Goal: Task Accomplishment & Management: Complete application form

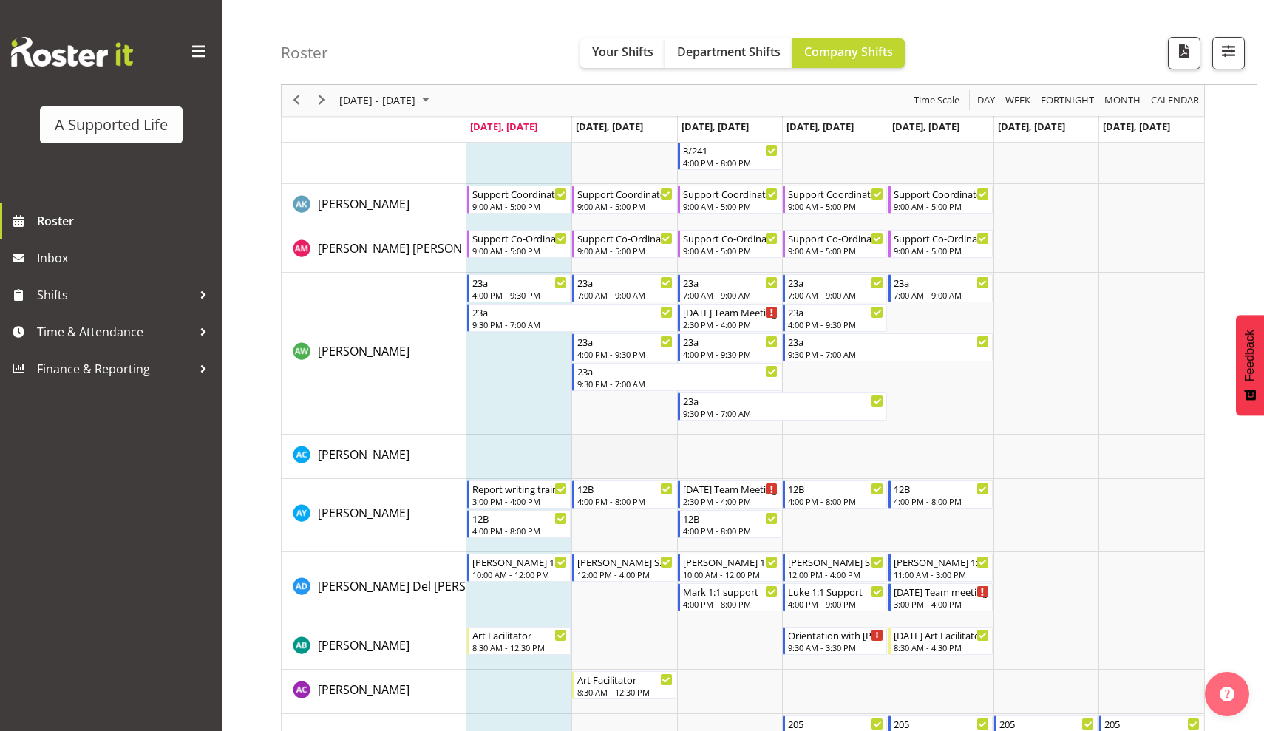
scroll to position [537, 0]
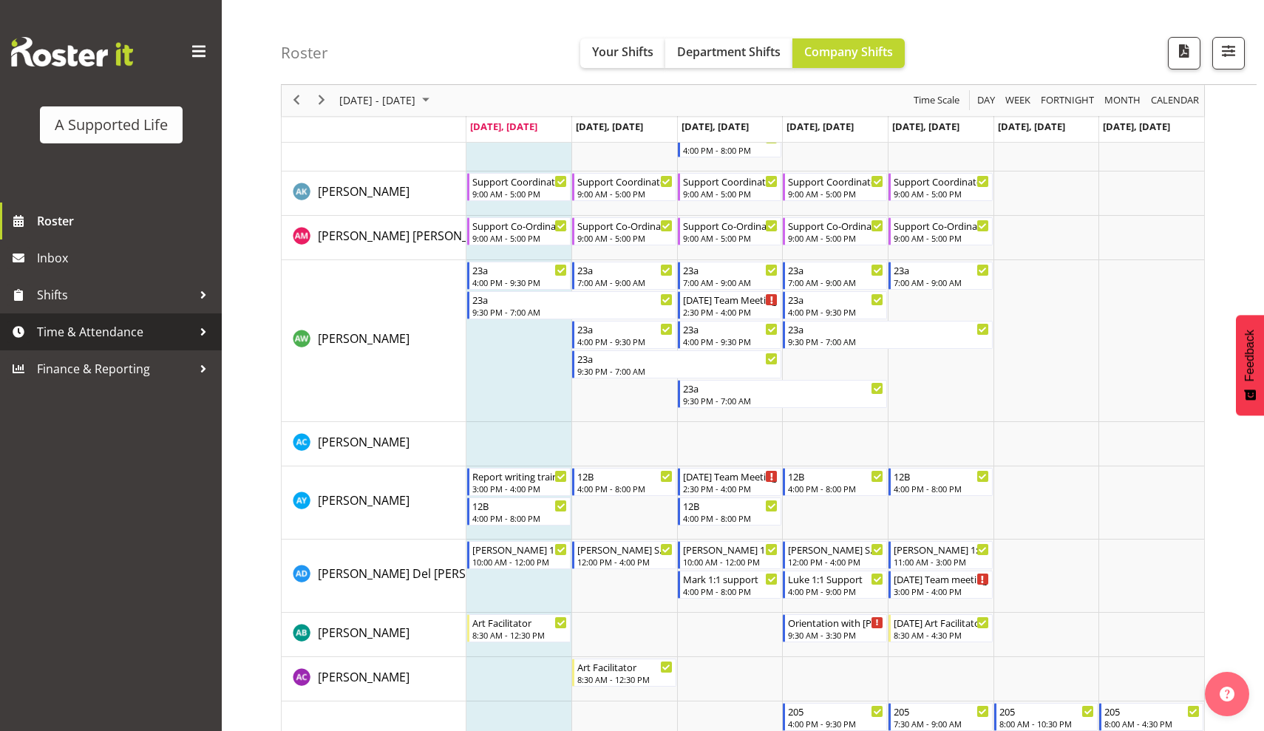
click at [138, 335] on span "Time & Attendance" at bounding box center [114, 332] width 155 height 22
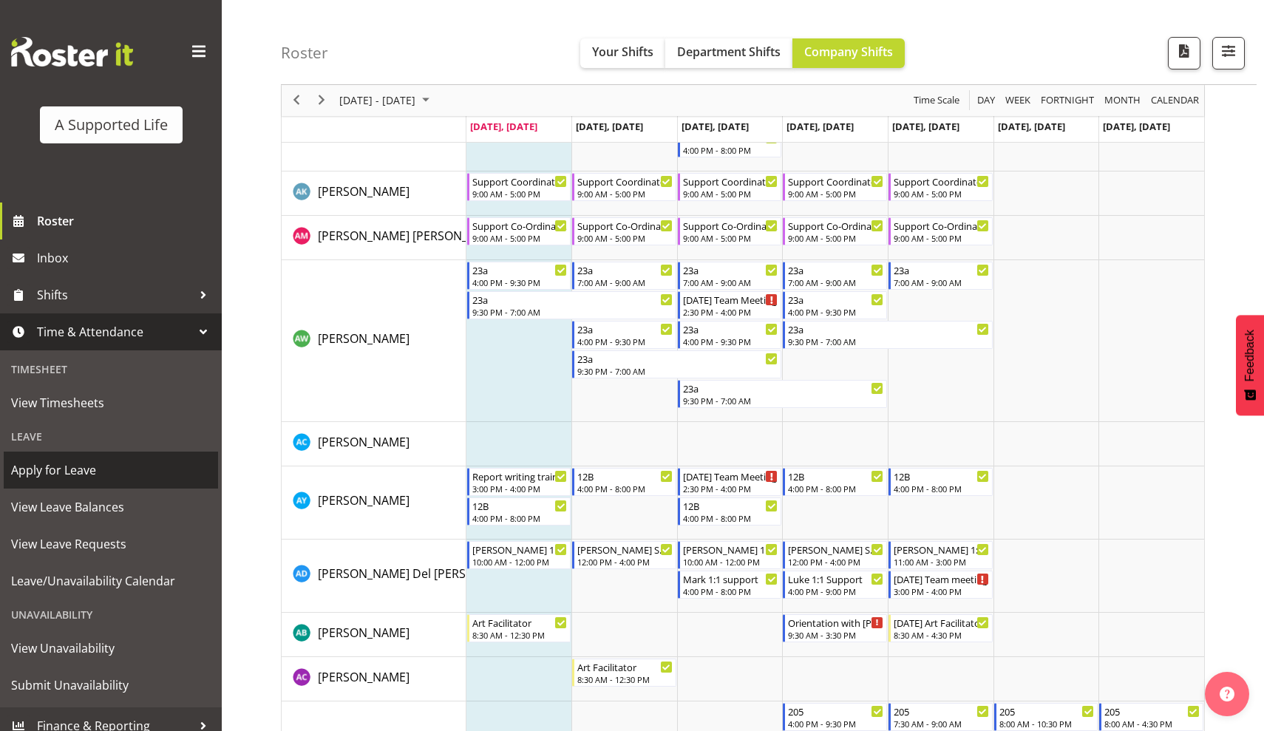
click at [68, 473] on span "Apply for Leave" at bounding box center [111, 470] width 200 height 22
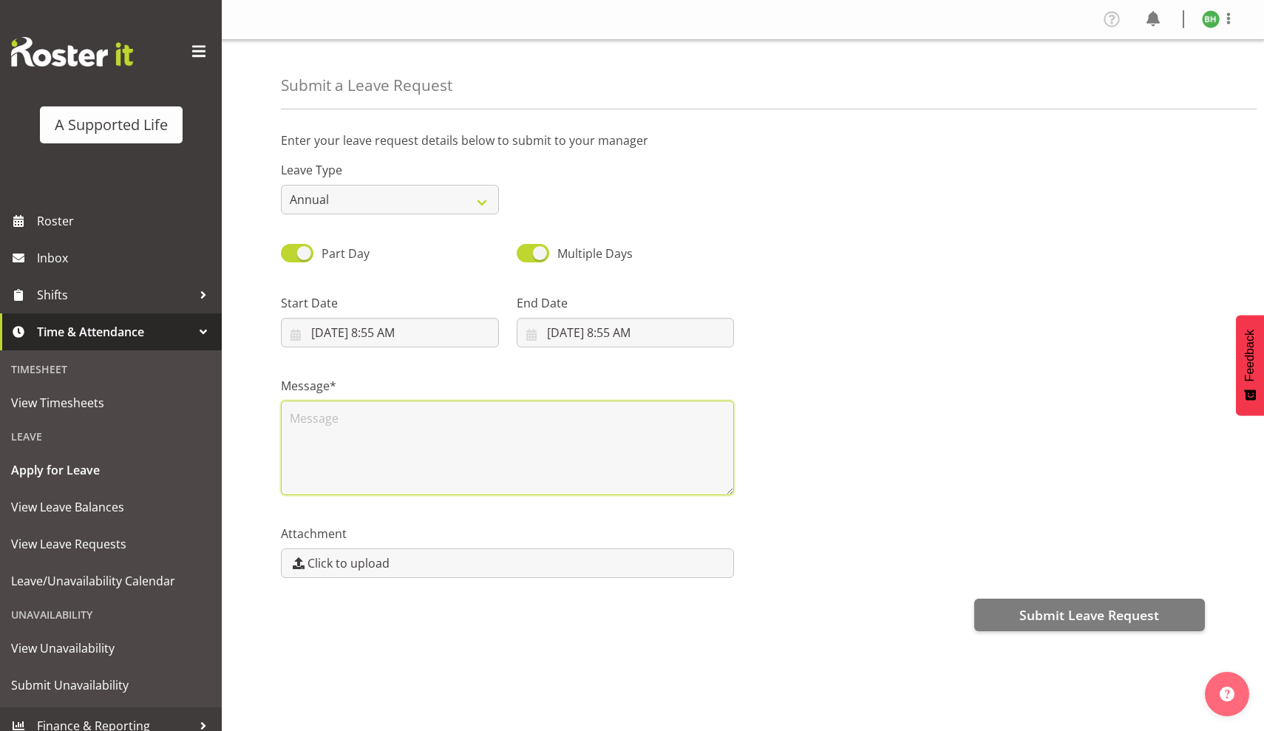
click at [451, 429] on textarea at bounding box center [507, 448] width 453 height 95
type textarea "E"
type textarea "Uni Exams"
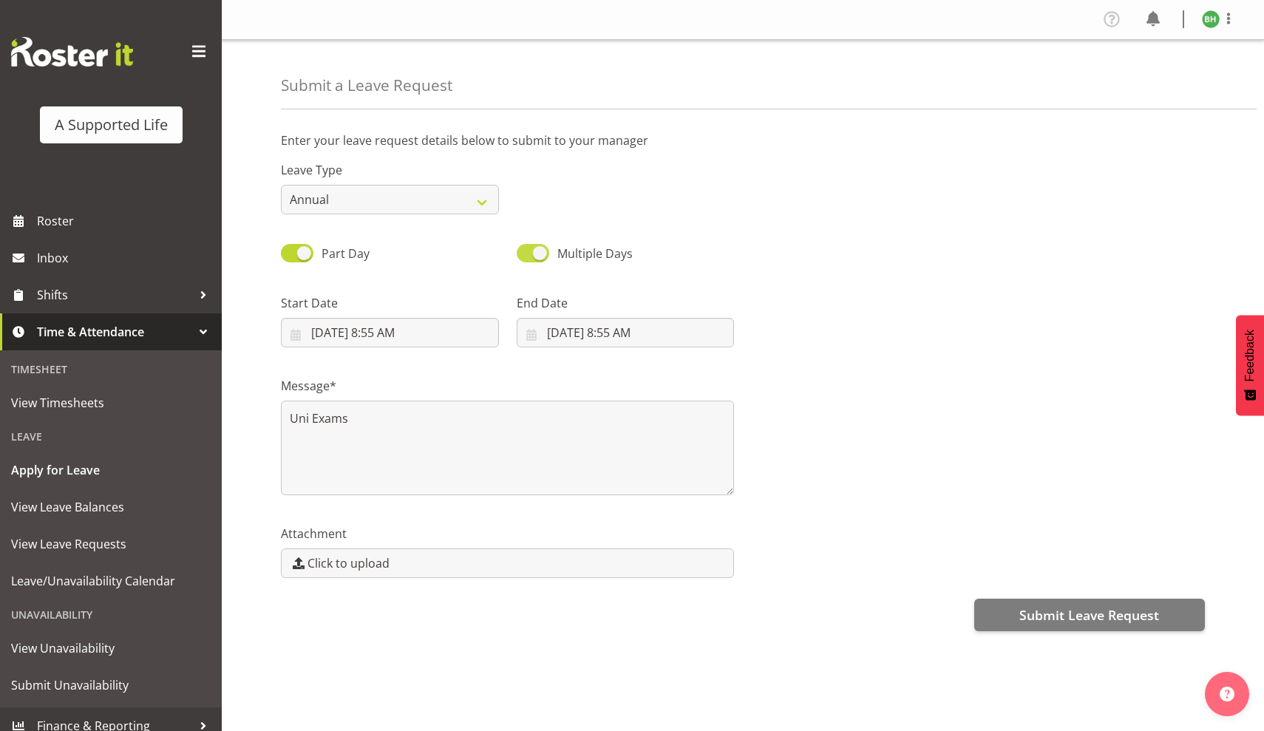
click at [535, 253] on span at bounding box center [533, 253] width 33 height 18
click at [526, 253] on input "Multiple Days" at bounding box center [522, 253] width 10 height 10
click at [528, 254] on span at bounding box center [533, 253] width 33 height 18
click at [526, 254] on input "Single Day" at bounding box center [522, 253] width 10 height 10
checkbox input "true"
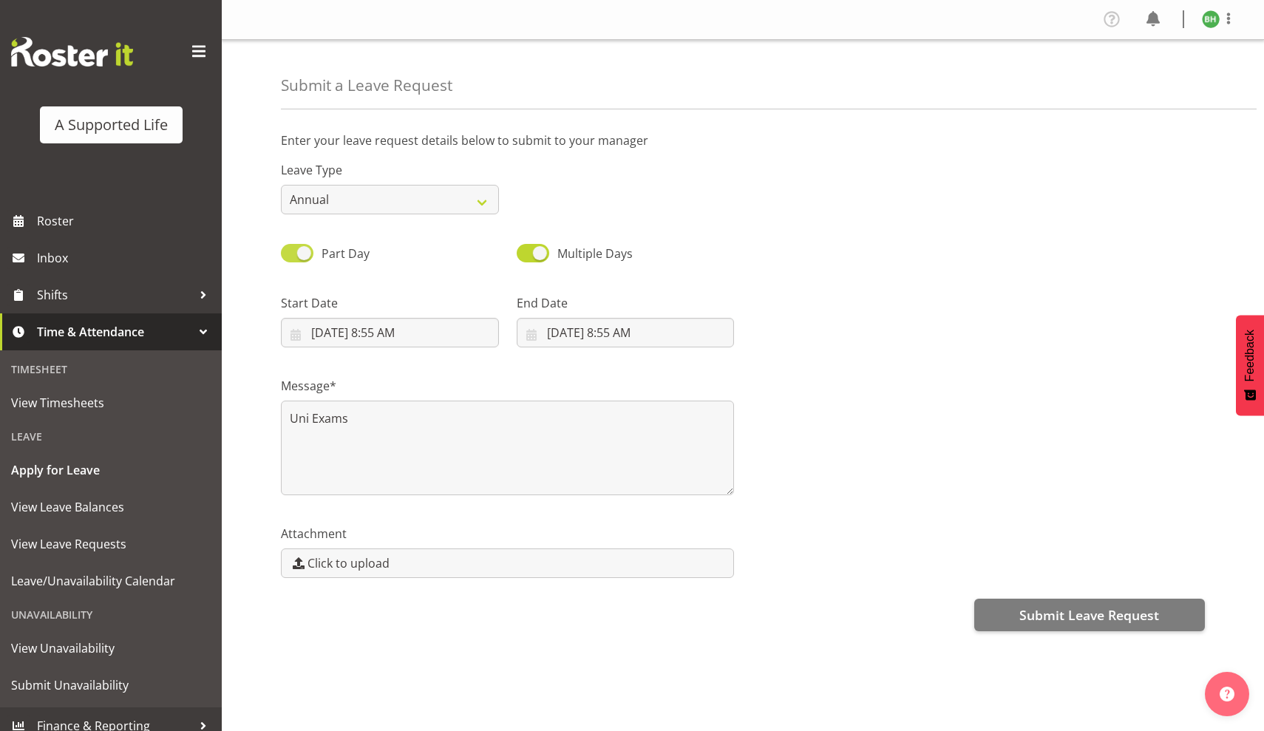
click at [299, 254] on span at bounding box center [297, 253] width 33 height 18
click at [291, 254] on input "Part Day" at bounding box center [286, 253] width 10 height 10
click at [296, 254] on span at bounding box center [297, 253] width 33 height 18
click at [291, 254] on input "All Day" at bounding box center [286, 253] width 10 height 10
checkbox input "true"
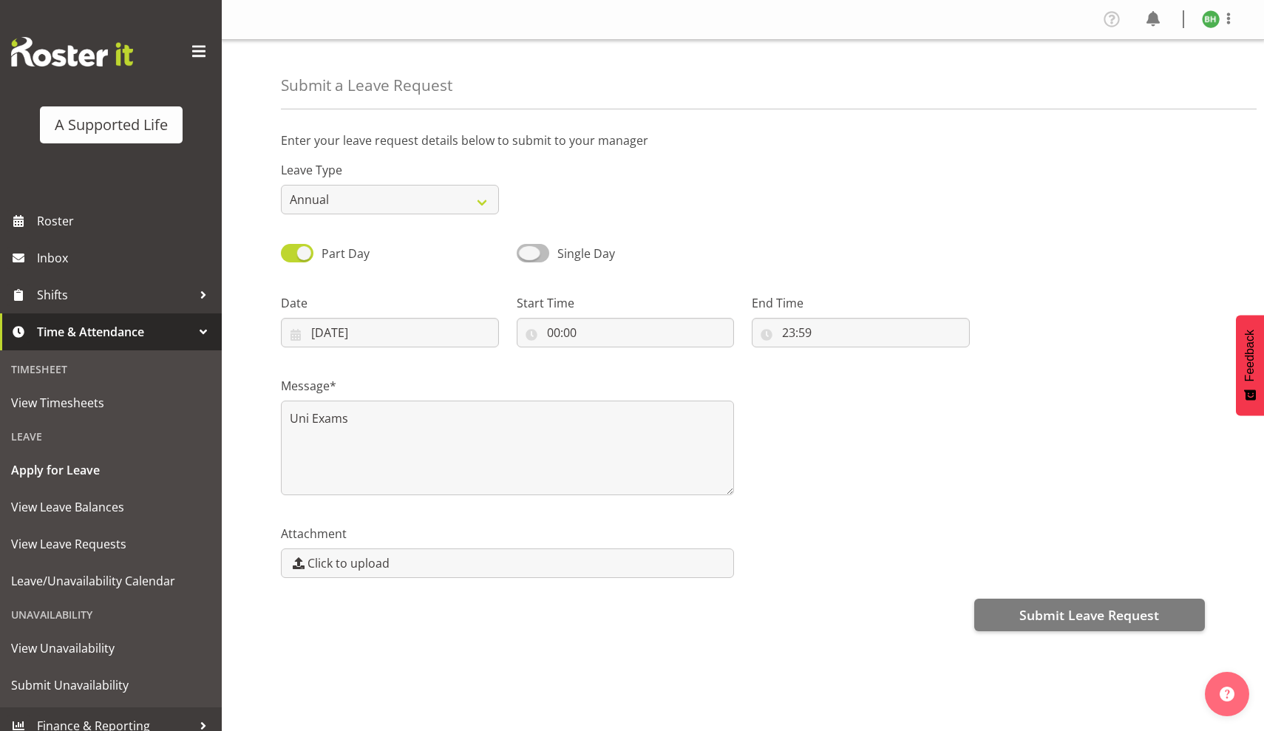
click at [528, 258] on span at bounding box center [533, 253] width 33 height 18
click at [526, 258] on input "Single Day" at bounding box center [522, 253] width 10 height 10
checkbox input "true"
click at [298, 254] on span at bounding box center [297, 253] width 33 height 18
click at [291, 254] on input "Part Day" at bounding box center [286, 253] width 10 height 10
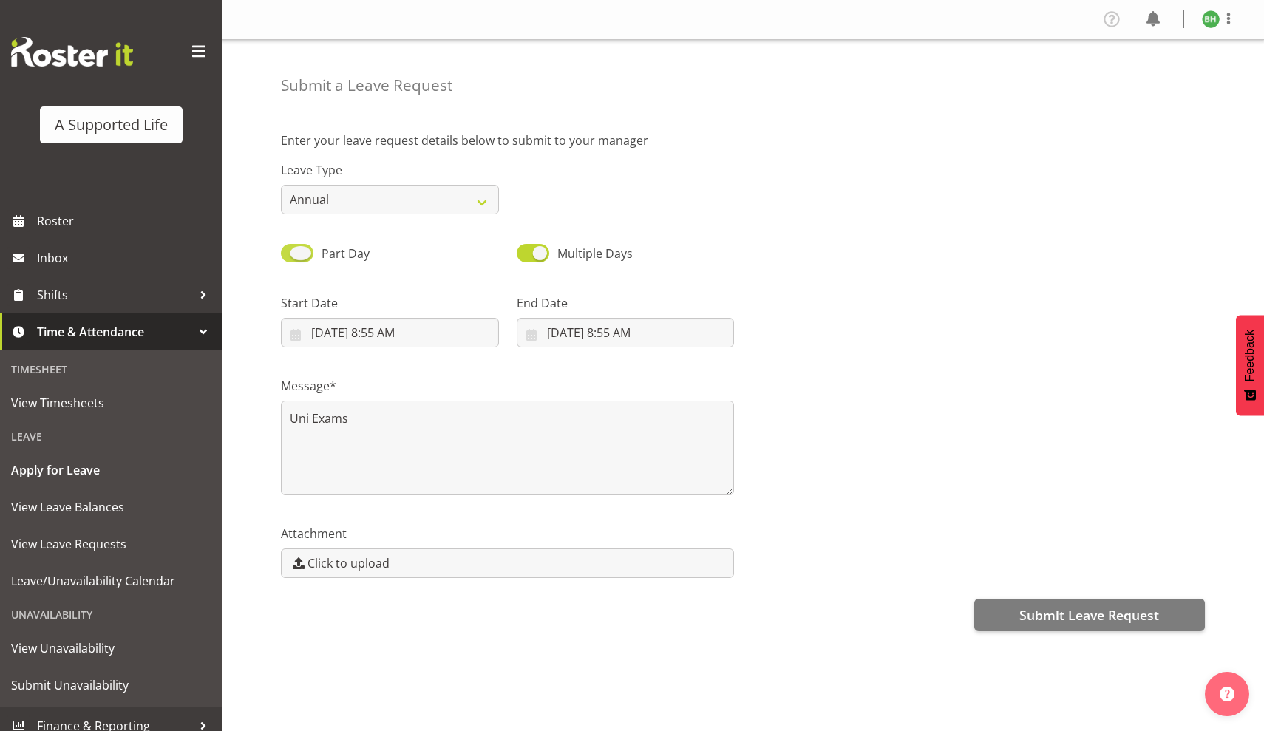
checkbox input "false"
click at [294, 254] on span at bounding box center [297, 253] width 33 height 18
click at [291, 254] on input "All Day" at bounding box center [286, 253] width 10 height 10
checkbox input "true"
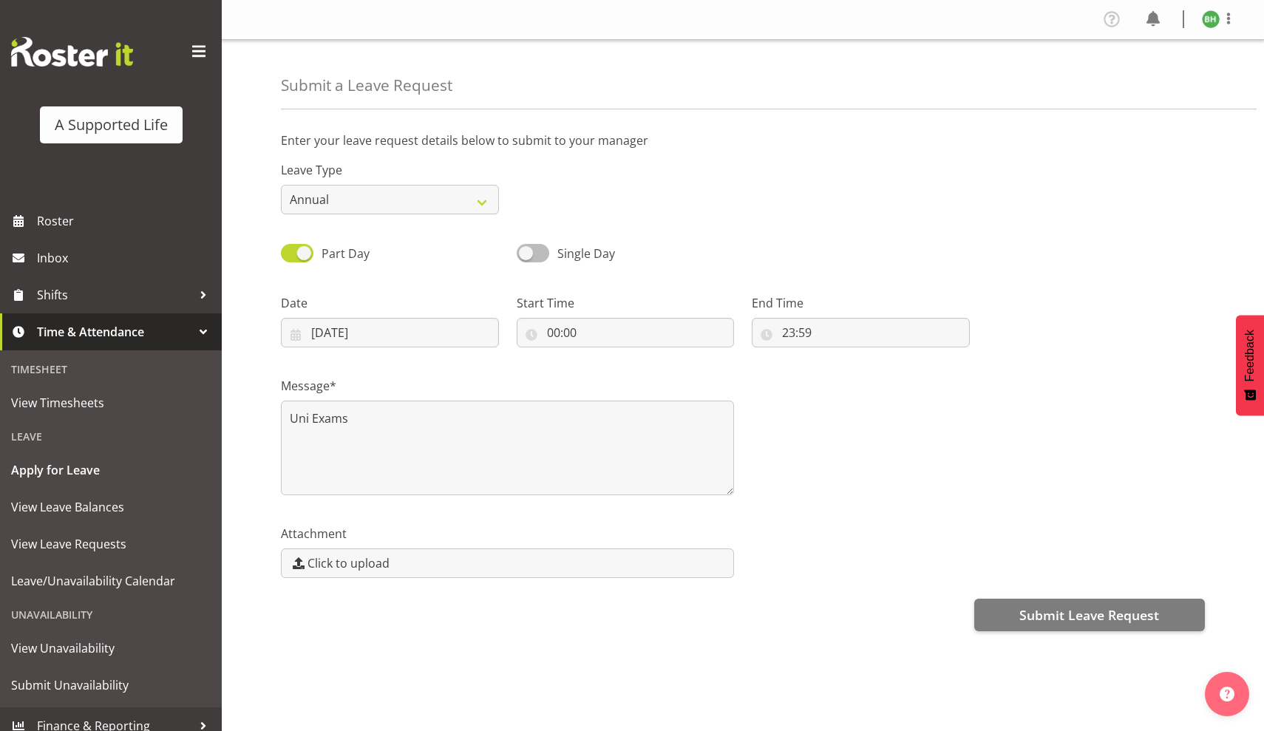
click at [532, 249] on span at bounding box center [533, 253] width 33 height 18
click at [526, 249] on input "Single Day" at bounding box center [522, 253] width 10 height 10
checkbox input "true"
select select "9"
select select "2025"
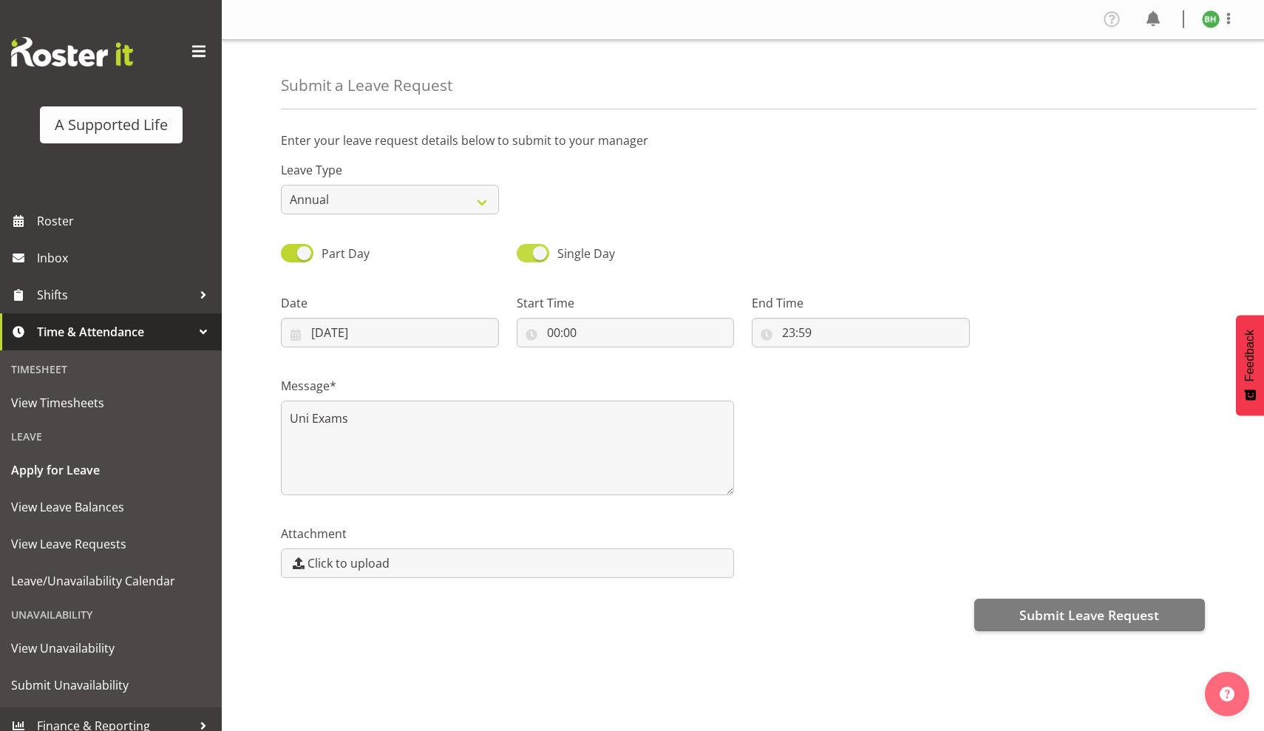
select select "8"
select select "55"
click at [465, 337] on input "6/10/2025, 8:55 AM" at bounding box center [390, 333] width 218 height 30
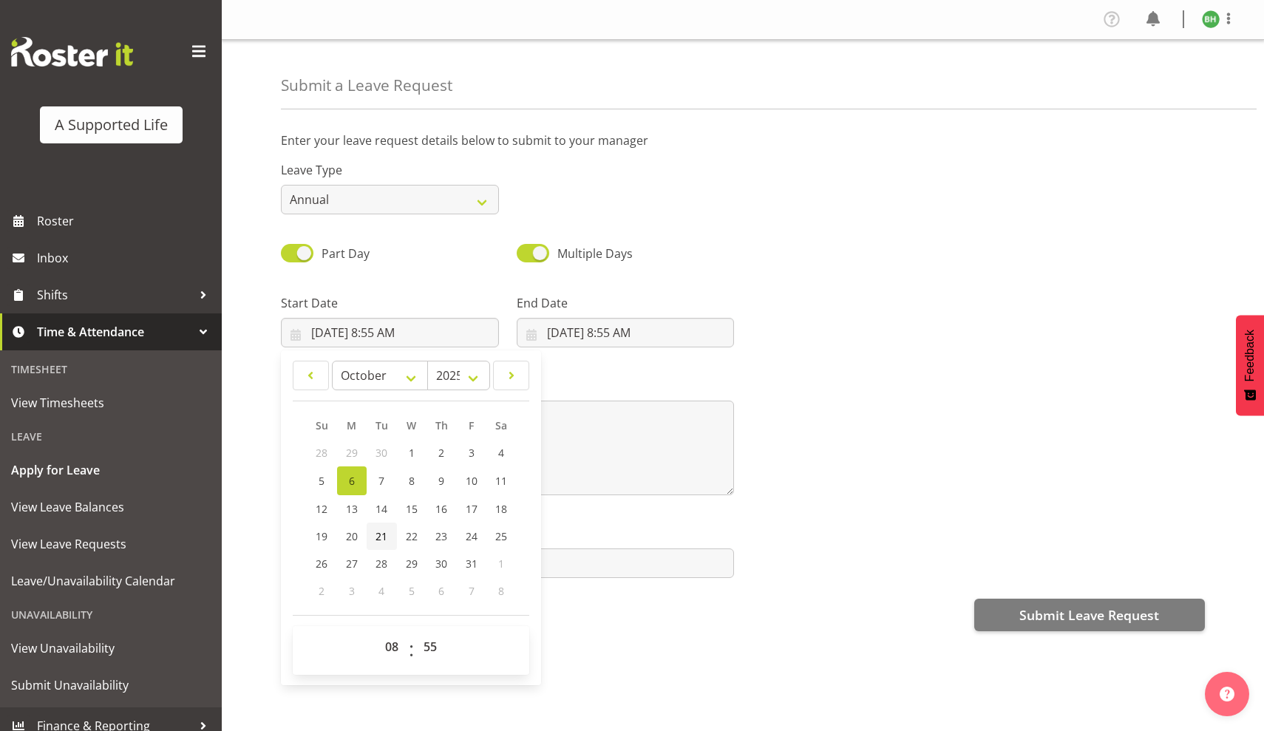
click at [380, 539] on span "21" at bounding box center [382, 536] width 12 height 14
type input "21/10/2025, 8:55 AM"
click at [634, 330] on input "6/10/2025, 8:55 AM" at bounding box center [626, 333] width 218 height 30
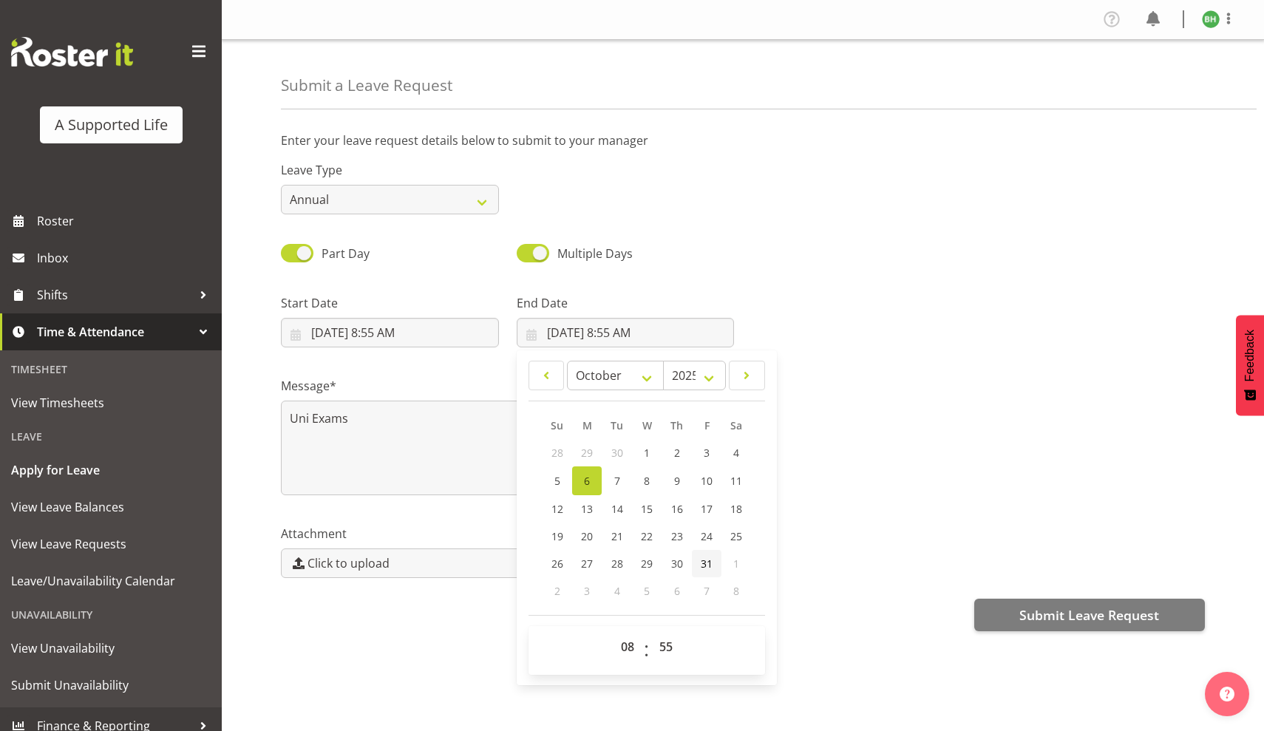
click at [705, 561] on span "31" at bounding box center [707, 564] width 12 height 14
type input "31/10/2025, 8:55 AM"
click at [883, 328] on div at bounding box center [978, 315] width 471 height 83
click at [310, 252] on span at bounding box center [297, 253] width 33 height 18
click at [291, 252] on input "Part Day" at bounding box center [286, 253] width 10 height 10
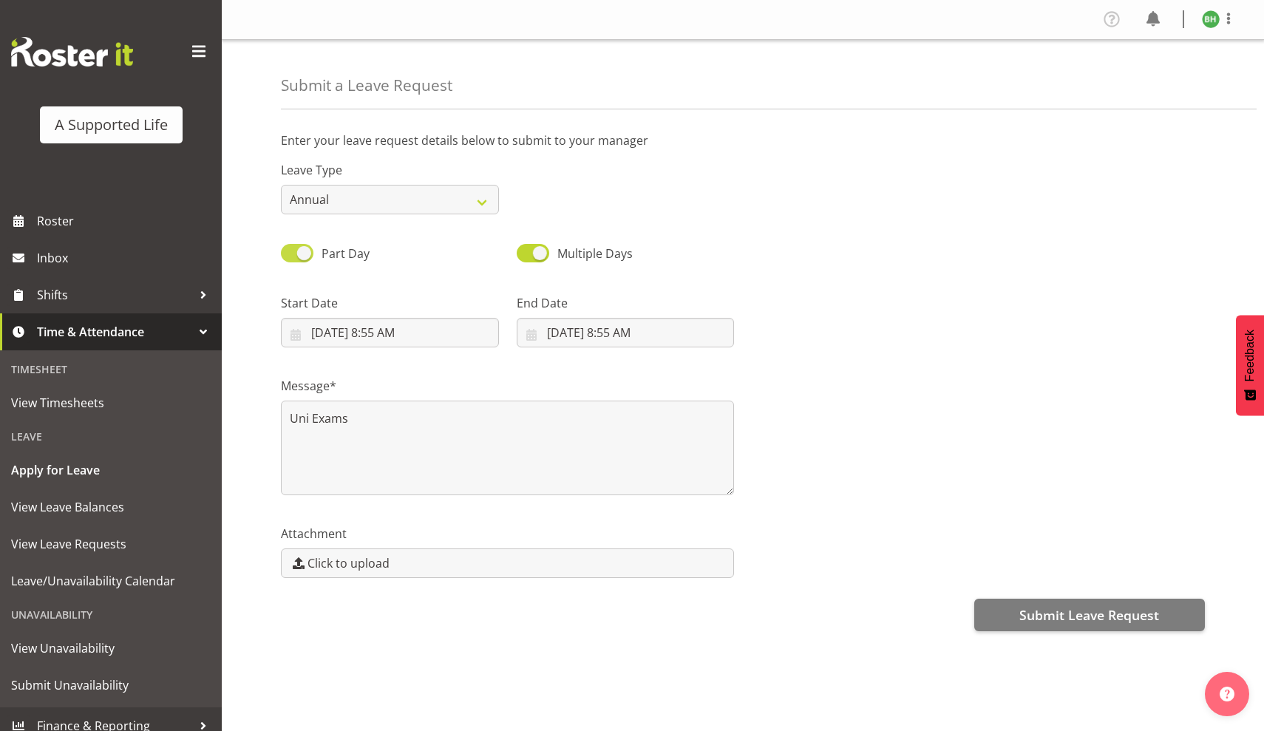
checkbox input "false"
click at [398, 337] on input "06/10/2025" at bounding box center [390, 333] width 218 height 30
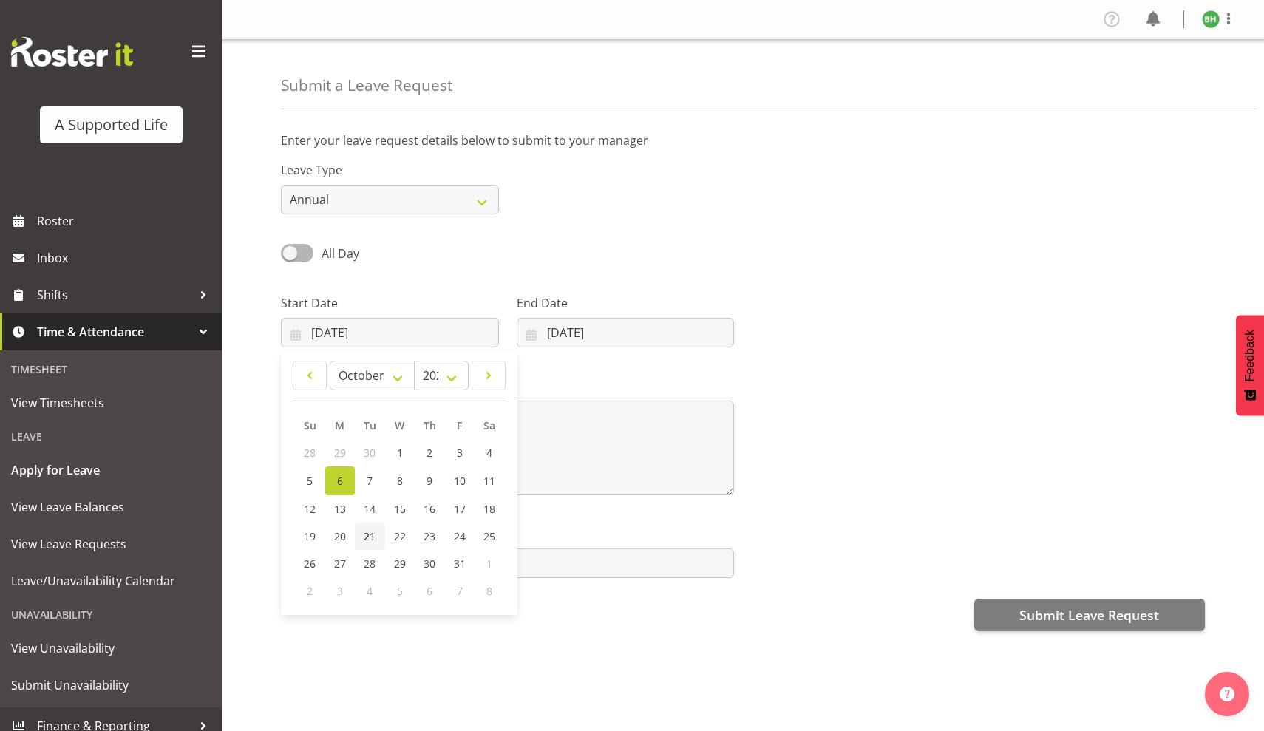
click at [368, 532] on span "21" at bounding box center [370, 536] width 12 height 14
type input "21/10/2025"
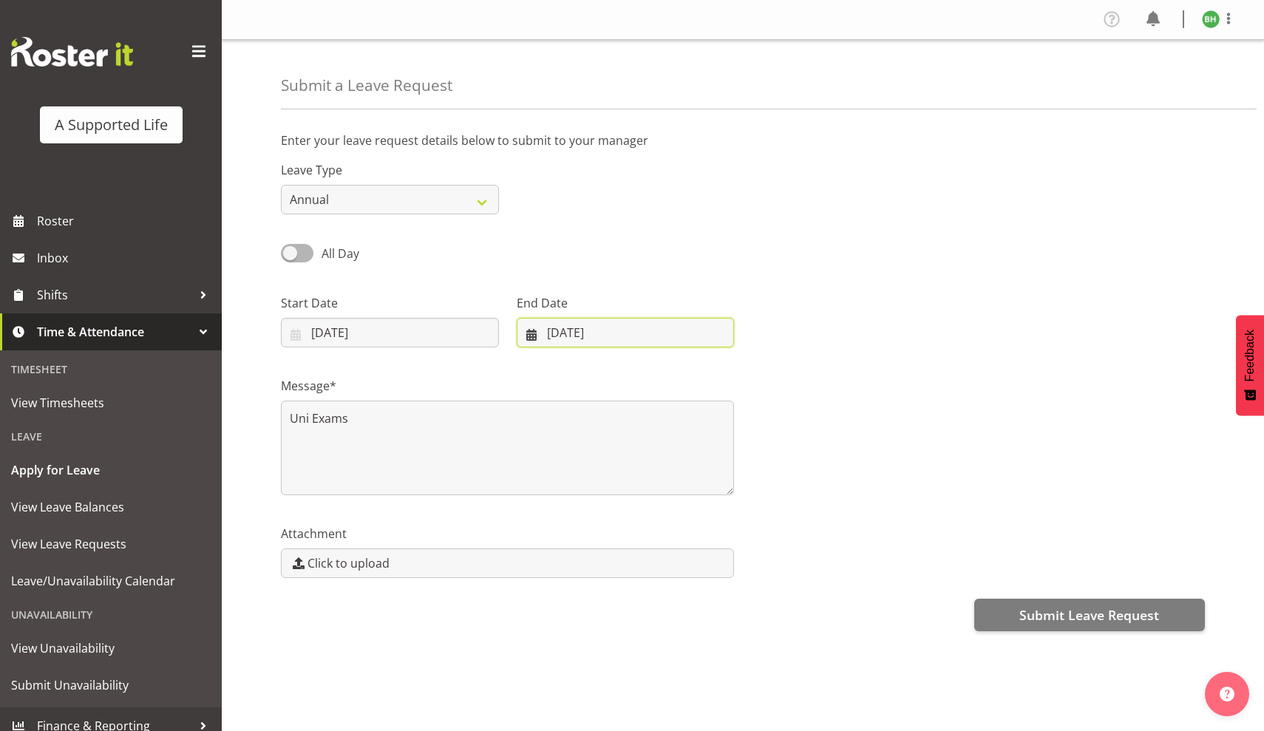
click at [646, 335] on input "06/10/2025" at bounding box center [626, 333] width 218 height 30
click at [694, 565] on span "31" at bounding box center [695, 564] width 12 height 14
type input "31/10/2025"
click at [450, 340] on input "21/10/2025" at bounding box center [390, 333] width 218 height 30
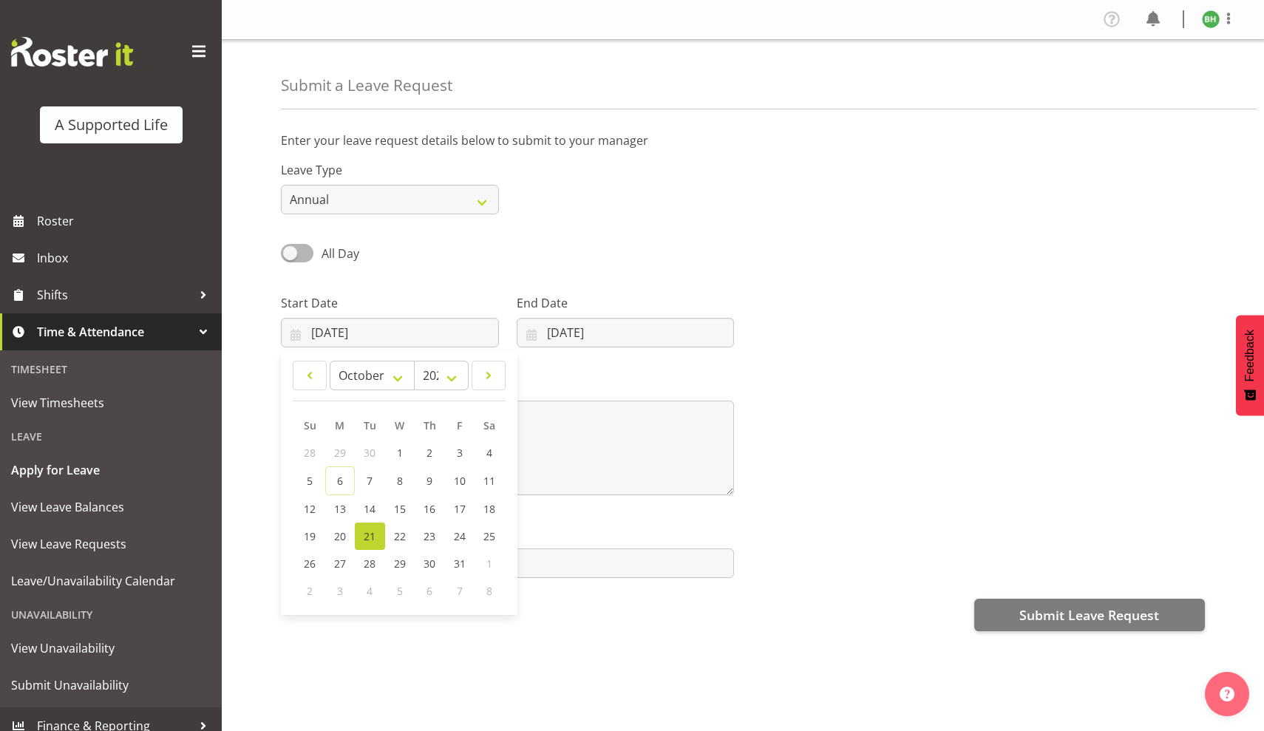
click at [773, 177] on div "Leave Type Annual Sick Bereavement Domestic Violence Parental Jury Service Day …" at bounding box center [743, 181] width 942 height 83
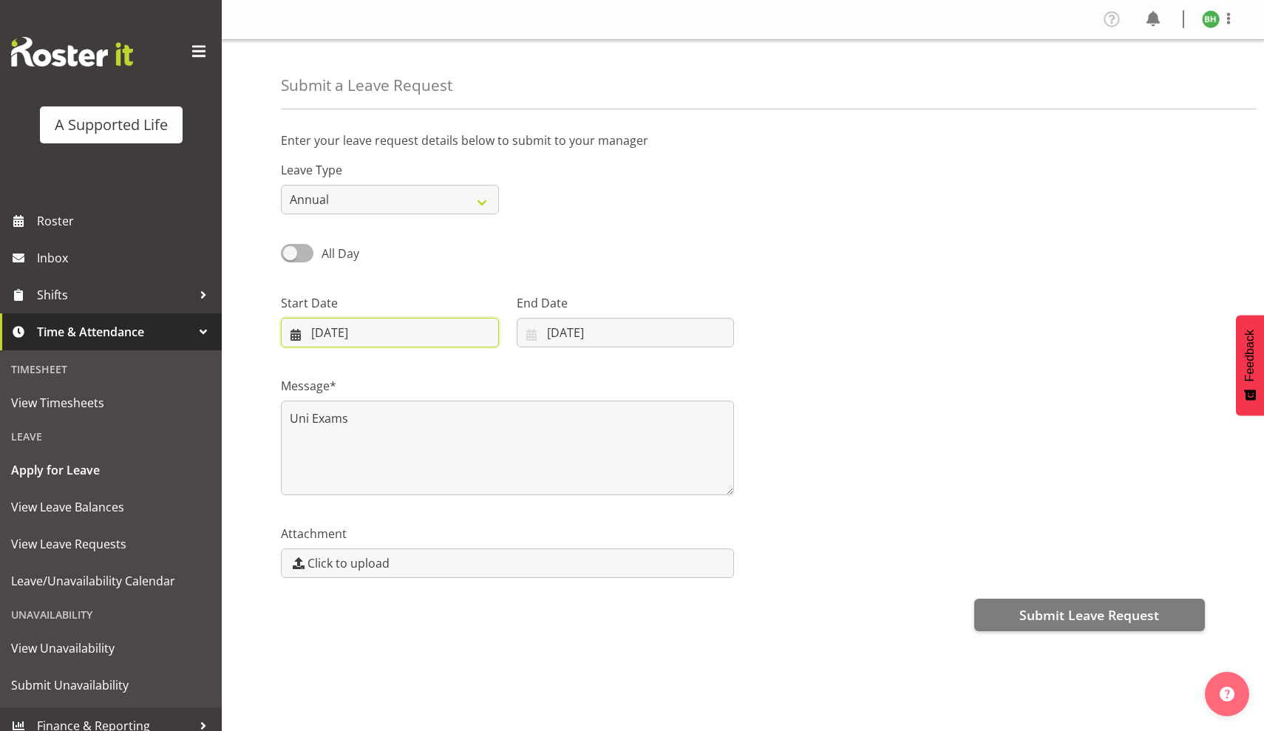
click at [442, 331] on input "21/10/2025" at bounding box center [390, 333] width 218 height 30
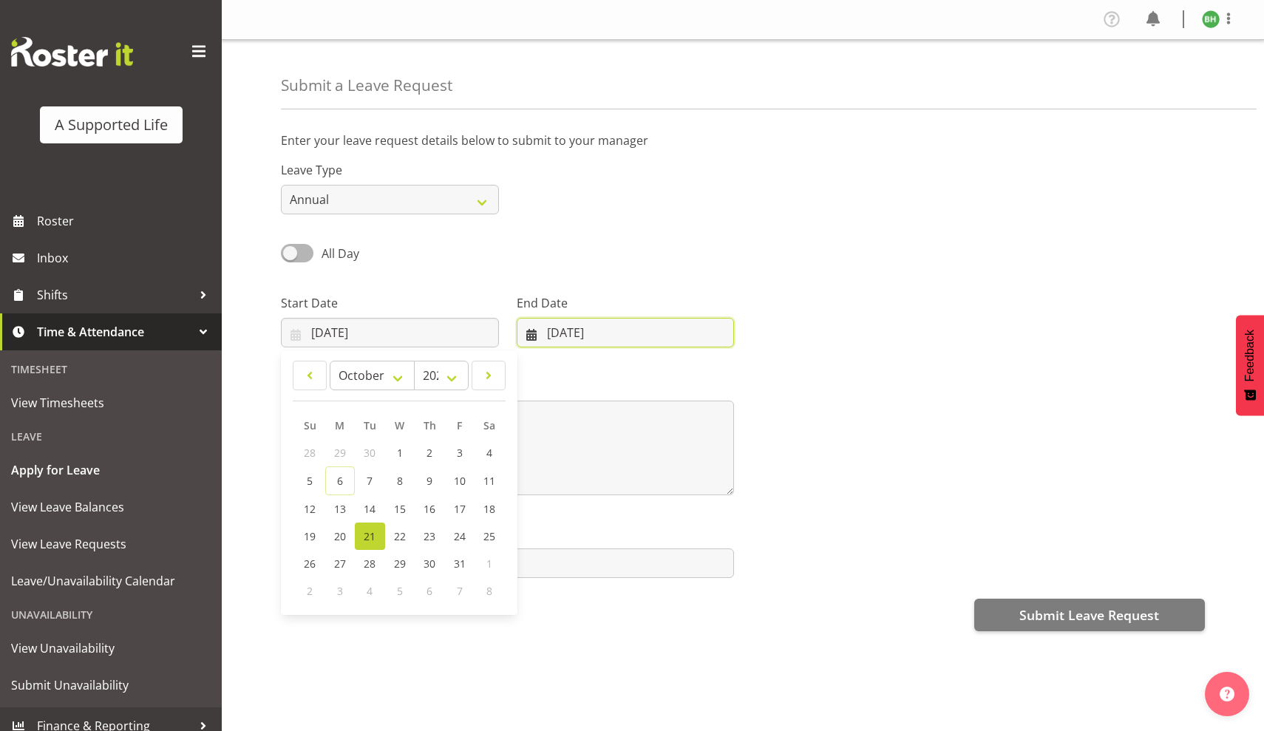
click at [620, 324] on input "31/10/2025" at bounding box center [626, 333] width 218 height 30
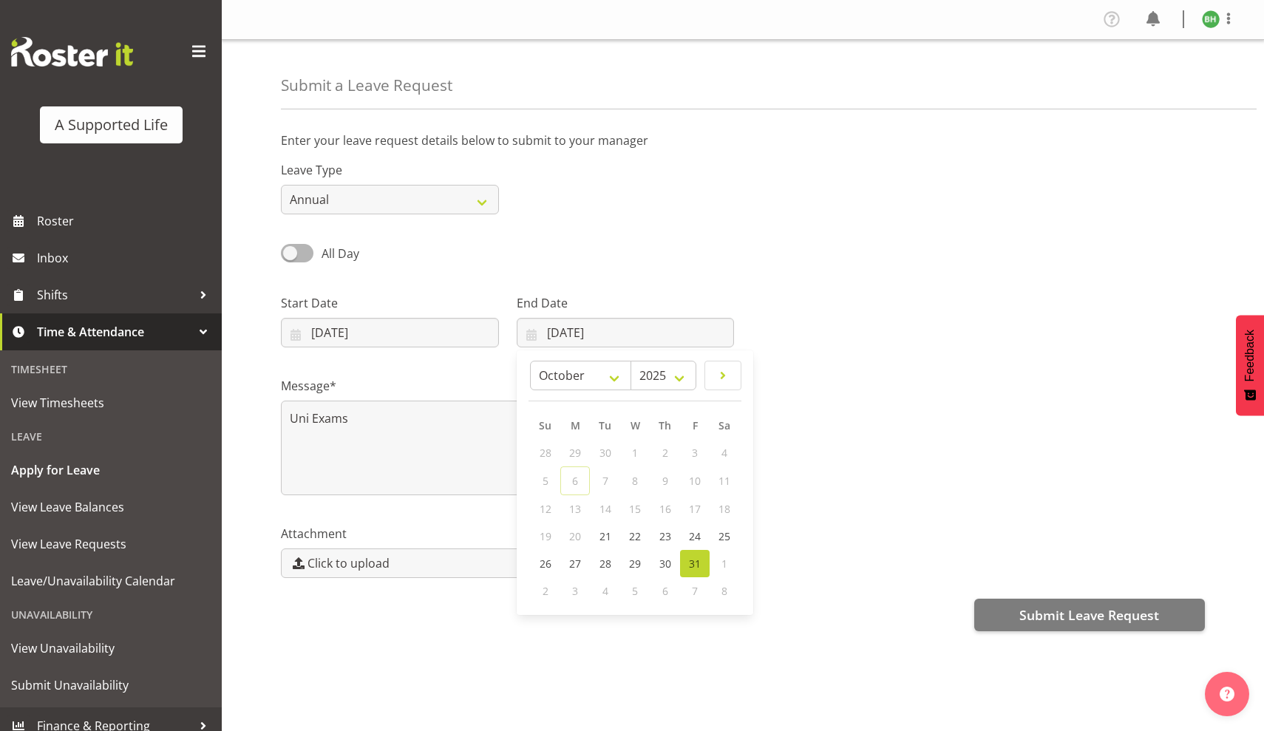
click at [813, 407] on div "Message* Uni Exams" at bounding box center [743, 430] width 942 height 148
click at [396, 334] on input "21/10/2025" at bounding box center [390, 333] width 218 height 30
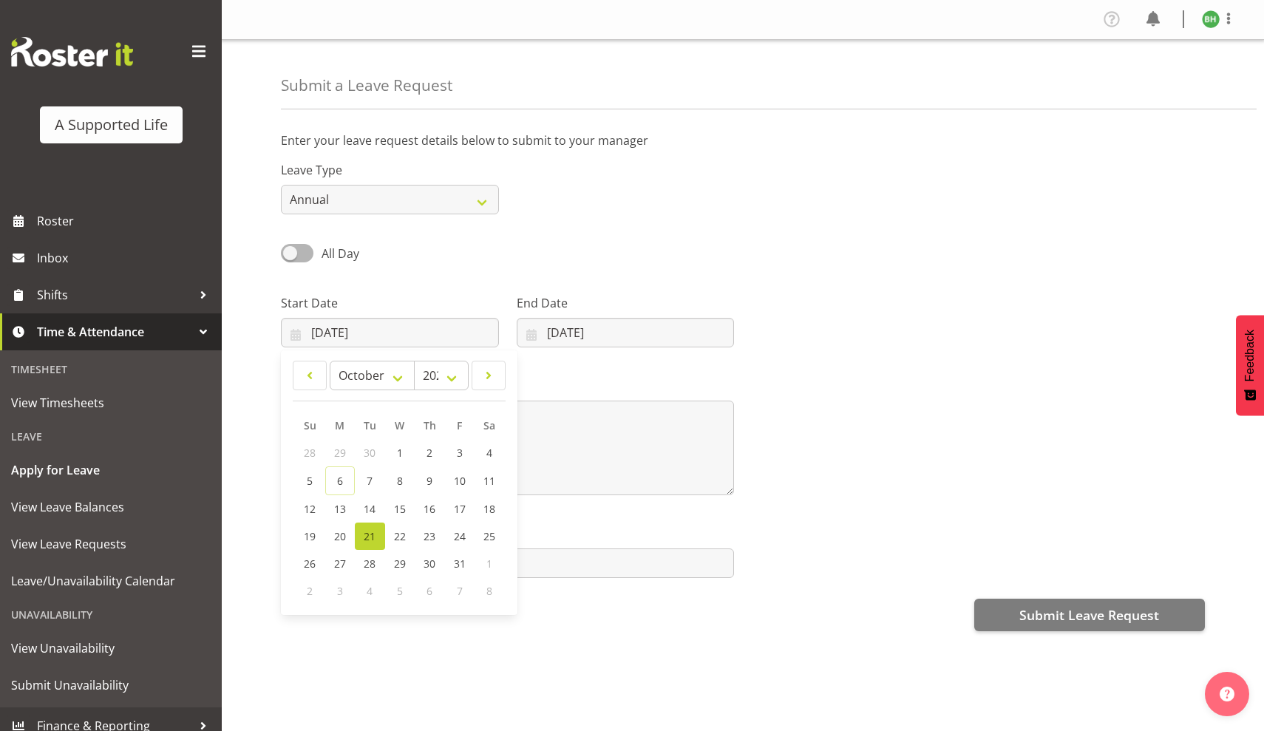
click at [984, 350] on div at bounding box center [978, 315] width 471 height 83
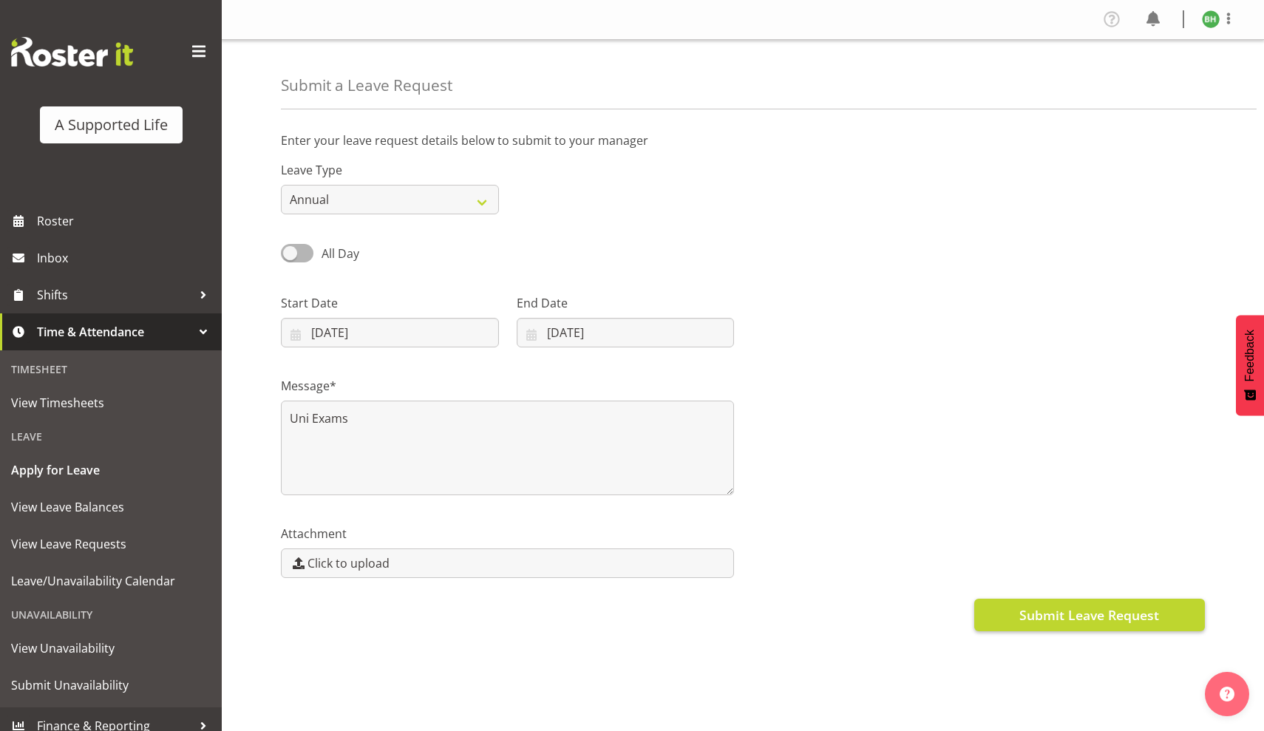
click at [1037, 617] on span "Submit Leave Request" at bounding box center [1089, 614] width 140 height 19
